Goal: Task Accomplishment & Management: Manage account settings

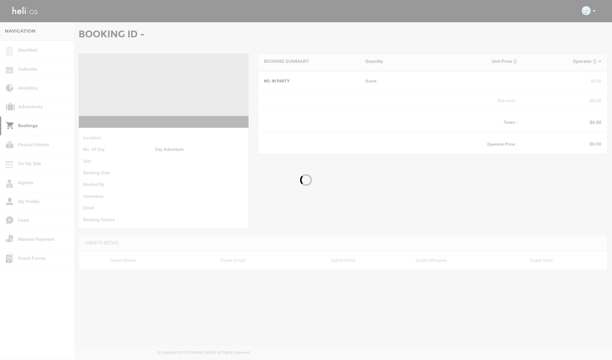
type input "[URL][DOMAIN_NAME][PERSON_NAME][EMAIL_ADDRESS][DOMAIN_NAME]"
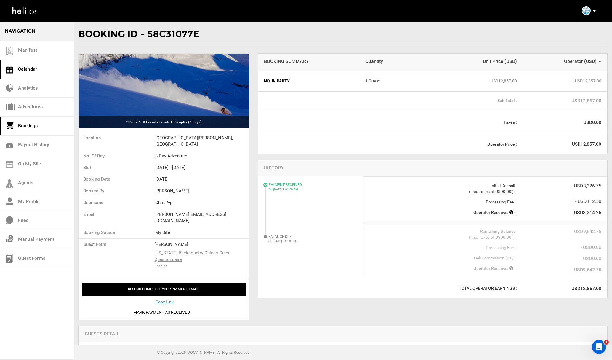
click at [51, 66] on link "Calendar" at bounding box center [37, 69] width 74 height 19
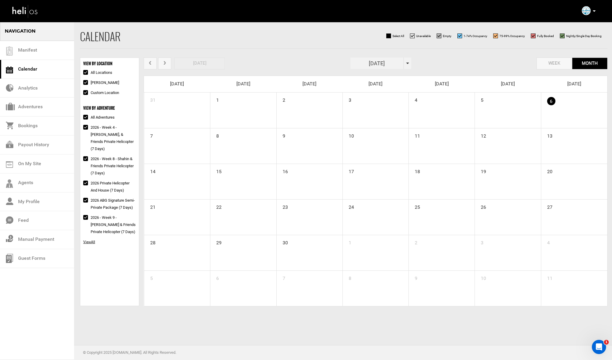
click at [407, 62] on span at bounding box center [407, 62] width 3 height 1
click at [409, 76] on th "»" at bounding box center [408, 75] width 9 height 9
click at [405, 92] on span "Apr" at bounding box center [403, 90] width 13 height 16
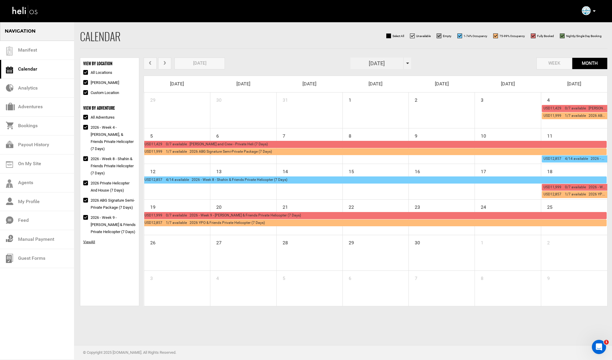
click at [149, 64] on span "prev" at bounding box center [149, 63] width 5 height 4
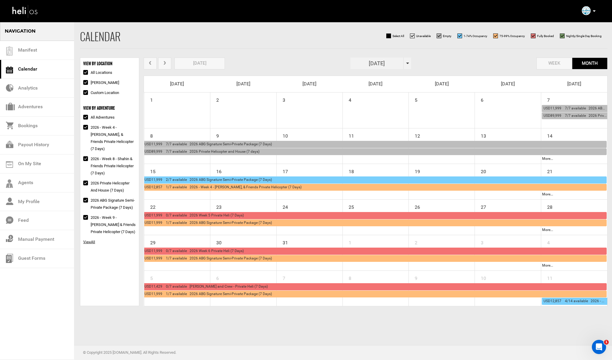
click at [152, 64] on span "prev" at bounding box center [149, 63] width 5 height 4
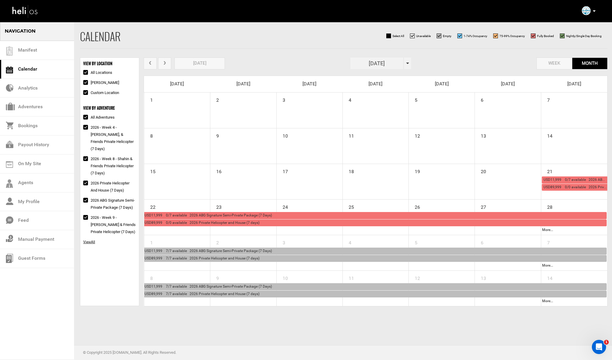
click at [162, 62] on span "next" at bounding box center [164, 63] width 5 height 4
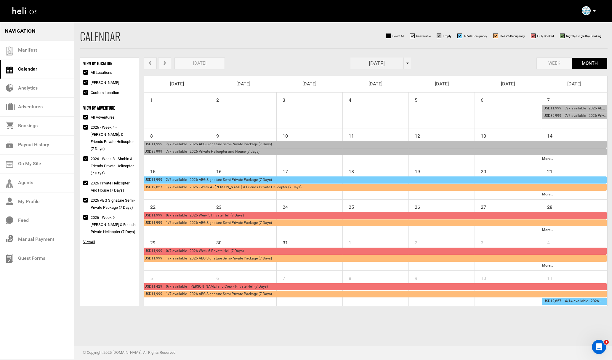
click at [152, 63] on span "prev" at bounding box center [149, 63] width 5 height 4
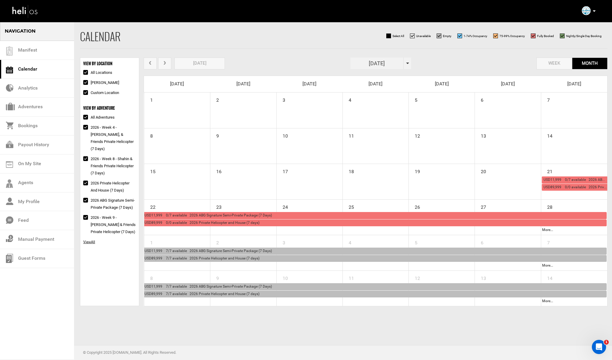
click at [169, 63] on button "next" at bounding box center [164, 63] width 13 height 12
